Goal: Information Seeking & Learning: Learn about a topic

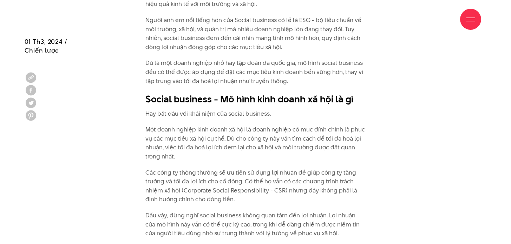
scroll to position [657, 0]
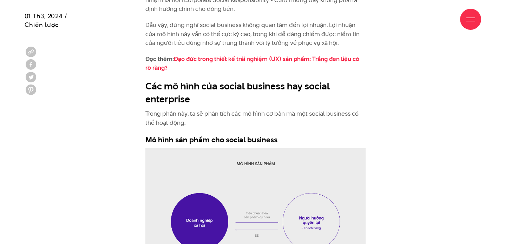
scroll to position [853, 0]
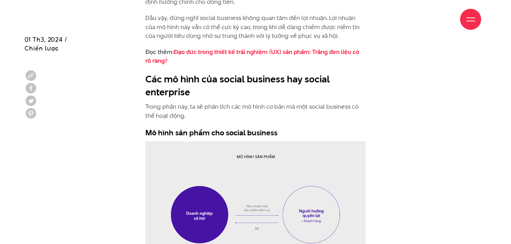
click at [253, 106] on p "Trong phần này, ta sẽ phân tích các mô hình cơ bản mà một social business có th…" at bounding box center [255, 112] width 221 height 18
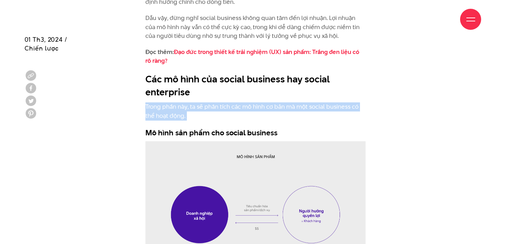
click at [253, 106] on p "Trong phần này, ta sẽ phân tích các mô hình cơ bản mà một social business có th…" at bounding box center [255, 112] width 221 height 18
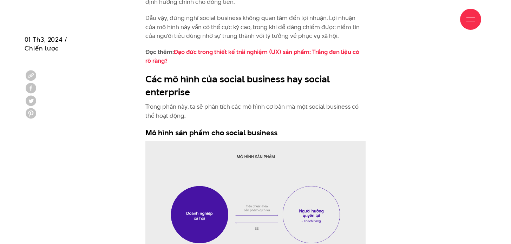
click at [253, 106] on p "Trong phần này, ta sẽ phân tích các mô hình cơ bản mà một social business có th…" at bounding box center [255, 112] width 221 height 18
